Goal: Task Accomplishment & Management: Manage account settings

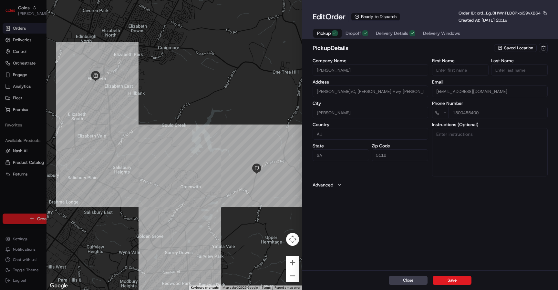
click at [446, 197] on div "pickup Details Saved Location Company Name Elizabeth Address Elizabeth S/C, Phi…" at bounding box center [430, 156] width 256 height 229
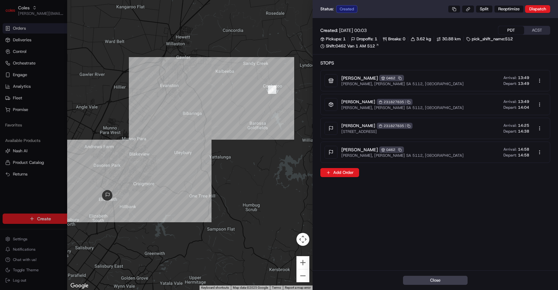
click at [332, 103] on icon at bounding box center [331, 104] width 5 height 5
click at [538, 32] on button "ACST" at bounding box center [537, 30] width 26 height 8
click at [535, 30] on button "ACST" at bounding box center [537, 30] width 26 height 8
click at [545, 29] on button "ACST" at bounding box center [537, 30] width 26 height 8
click at [504, 30] on button "PDT" at bounding box center [512, 30] width 26 height 8
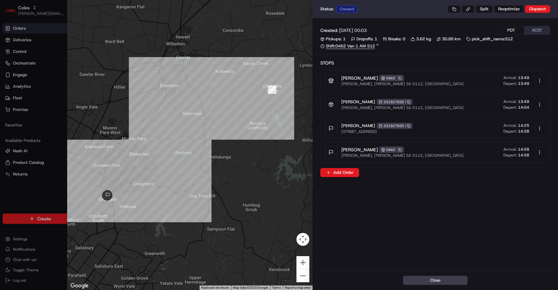
click at [361, 46] on link "Shift: 0462 Van 1 AM S12" at bounding box center [435, 46] width 230 height 6
click at [48, 60] on div at bounding box center [279, 145] width 558 height 290
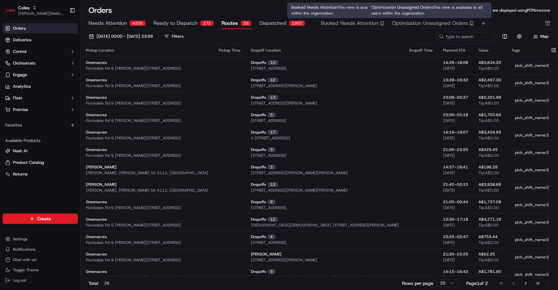
click at [419, 27] on button "Optimization Unassigned Orders" at bounding box center [433, 23] width 82 height 11
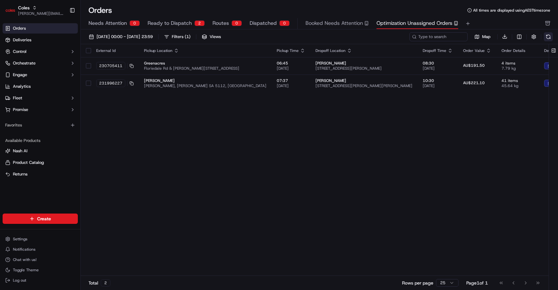
click at [550, 37] on button at bounding box center [548, 36] width 9 height 9
click at [556, 53] on button at bounding box center [554, 50] width 11 height 13
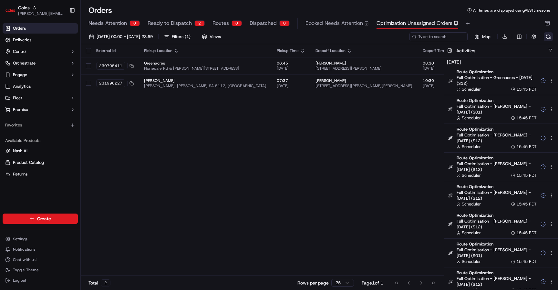
click at [551, 35] on button at bounding box center [548, 36] width 9 height 9
drag, startPoint x: 477, startPoint y: 95, endPoint x: 491, endPoint y: 146, distance: 53.7
click at [491, 146] on div "Route Optimization Full Optimisation - Greenacres - 2025-09-19 (S12) Scheduler …" at bounding box center [502, 211] width 114 height 288
click at [289, 138] on div "External Id Pickup Location Pickup Time Dropoff Location Dropoff Time Order Val…" at bounding box center [366, 160] width 571 height 232
click at [548, 36] on button at bounding box center [548, 36] width 9 height 9
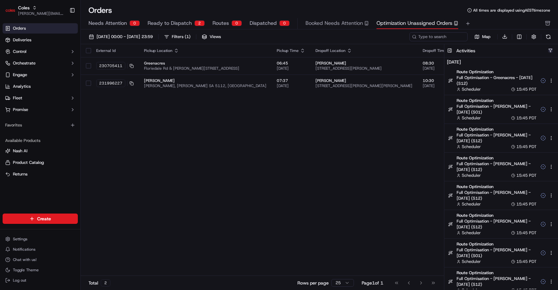
click at [550, 51] on button "button" at bounding box center [550, 50] width 5 height 5
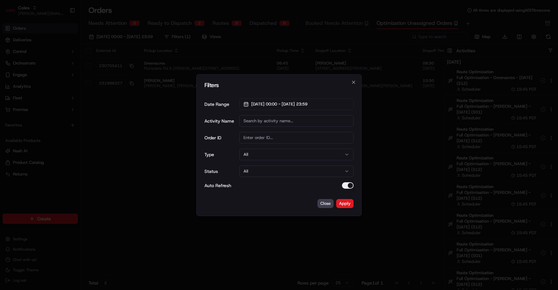
click at [479, 83] on div at bounding box center [279, 145] width 558 height 290
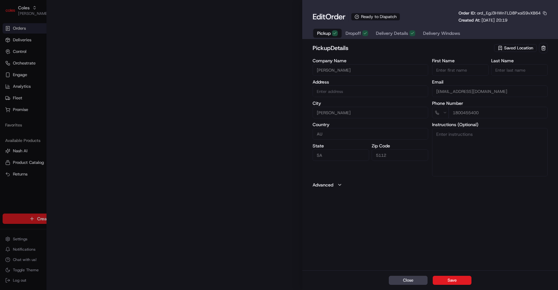
type input "[PERSON_NAME]/C, [PERSON_NAME] Hwy [PERSON_NAME] SA 5112 AU"
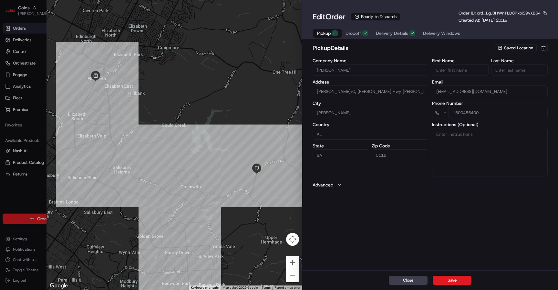
click at [393, 35] on span "Delivery Details" at bounding box center [392, 33] width 32 height 6
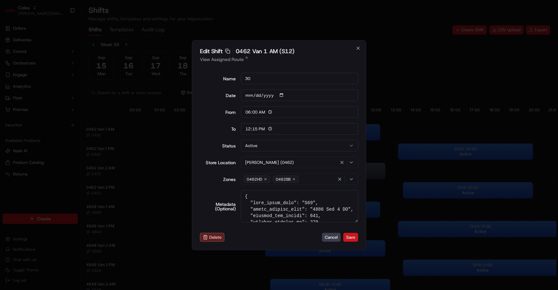
click at [350, 238] on button "Save" at bounding box center [350, 237] width 15 height 9
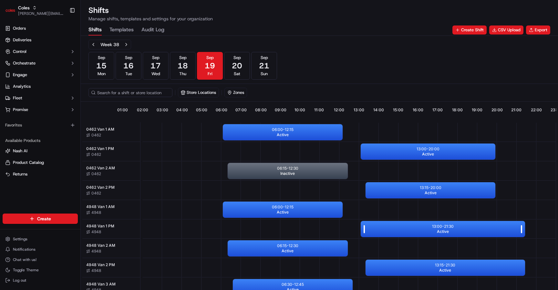
scroll to position [0, 60]
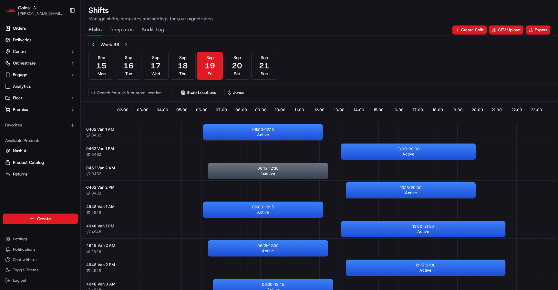
click at [262, 19] on div "Shifts Manage shifts, templates and settings for your organization" at bounding box center [320, 13] width 462 height 17
